Goal: Transaction & Acquisition: Download file/media

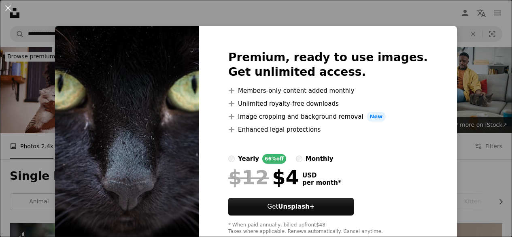
scroll to position [1255, 0]
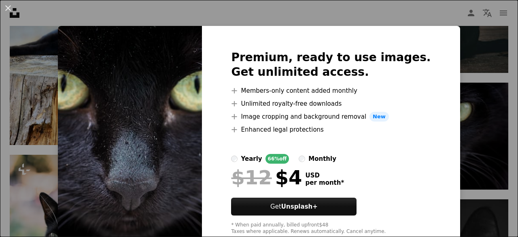
click at [129, 81] on img at bounding box center [130, 142] width 144 height 233
drag, startPoint x: 469, startPoint y: 76, endPoint x: 415, endPoint y: 113, distance: 65.8
click at [468, 76] on div "An X shape Premium, ready to use images. Get unlimited access. A plus sign Memb…" at bounding box center [259, 118] width 518 height 237
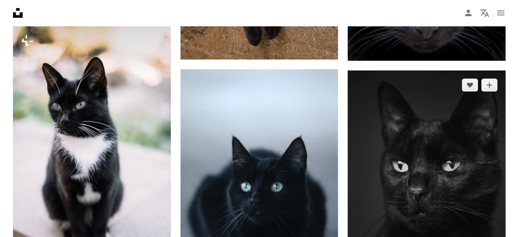
scroll to position [1390, 0]
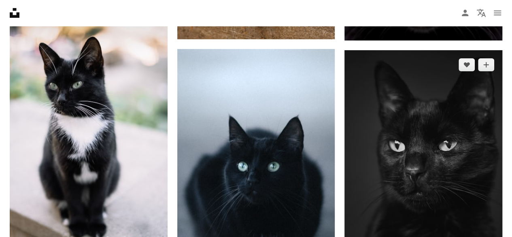
click at [390, 179] on img at bounding box center [423, 168] width 158 height 236
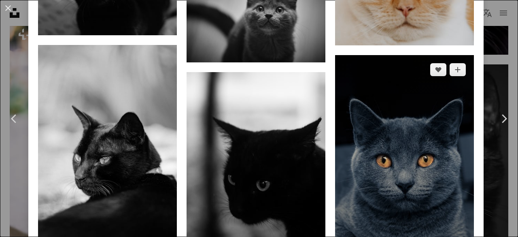
scroll to position [2442, 0]
